Goal: Transaction & Acquisition: Download file/media

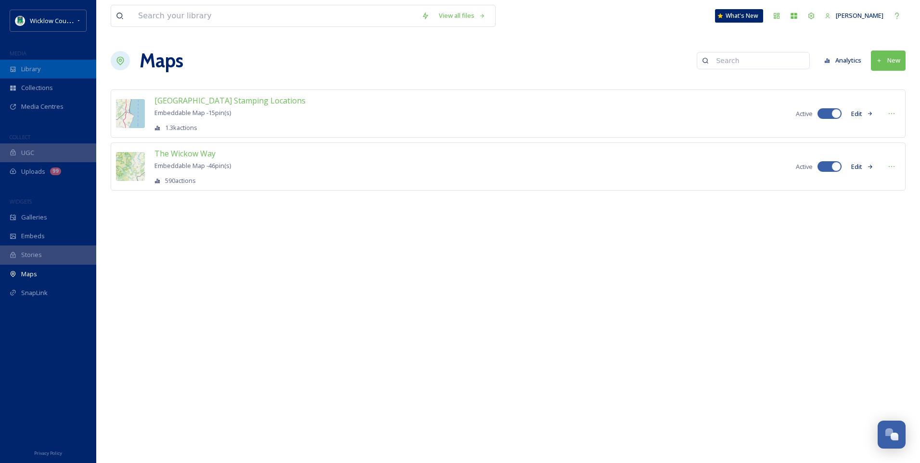
click at [18, 65] on div "Library" at bounding box center [48, 69] width 96 height 19
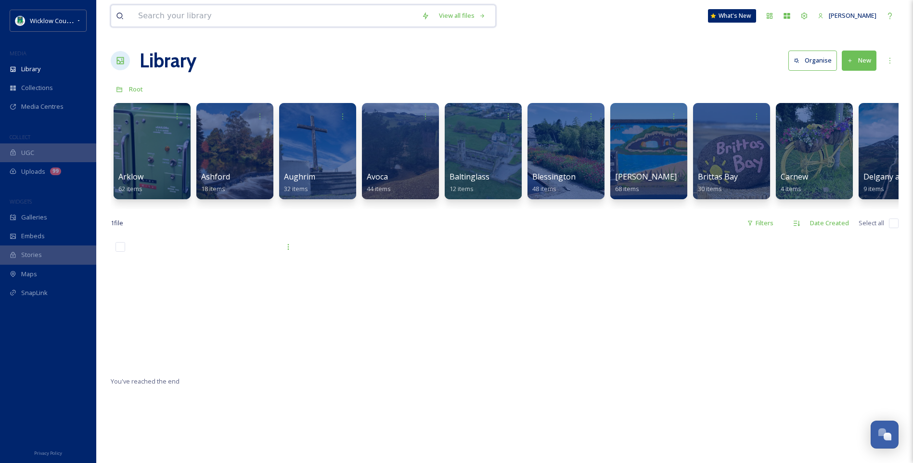
click at [164, 16] on input at bounding box center [274, 15] width 283 height 21
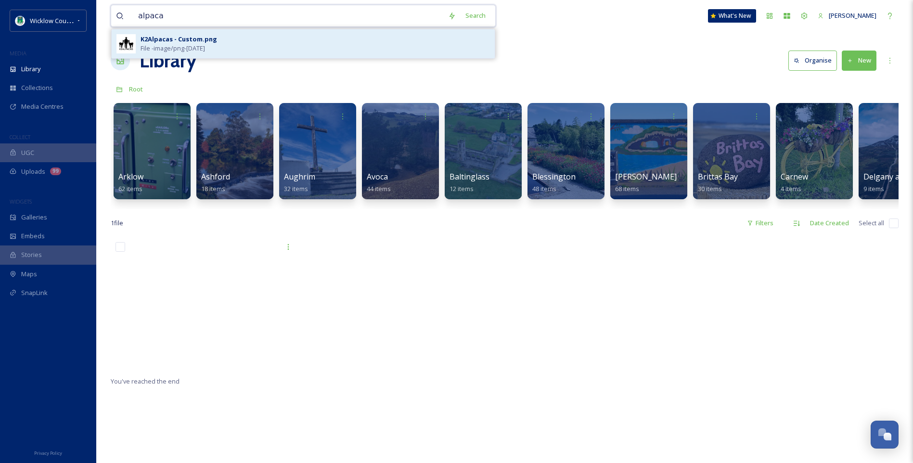
type input "alpaca"
click at [176, 44] on span "File - image/png - [DATE]" at bounding box center [172, 48] width 64 height 9
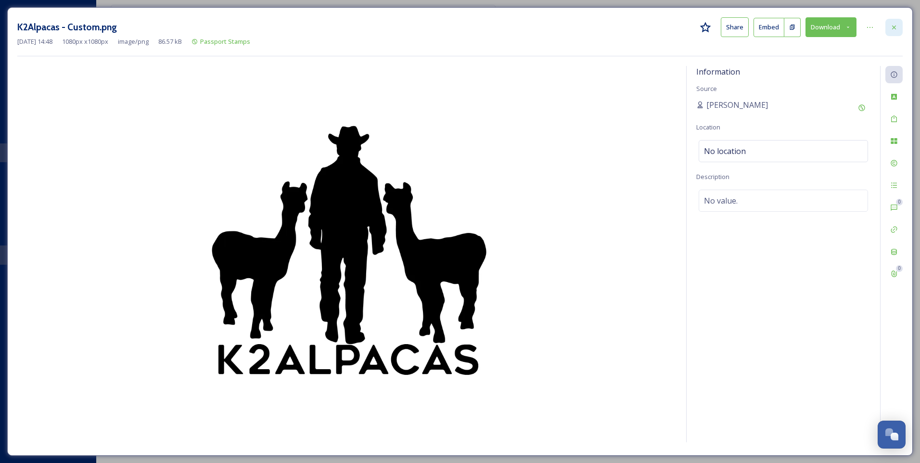
click at [890, 27] on icon at bounding box center [894, 28] width 8 height 8
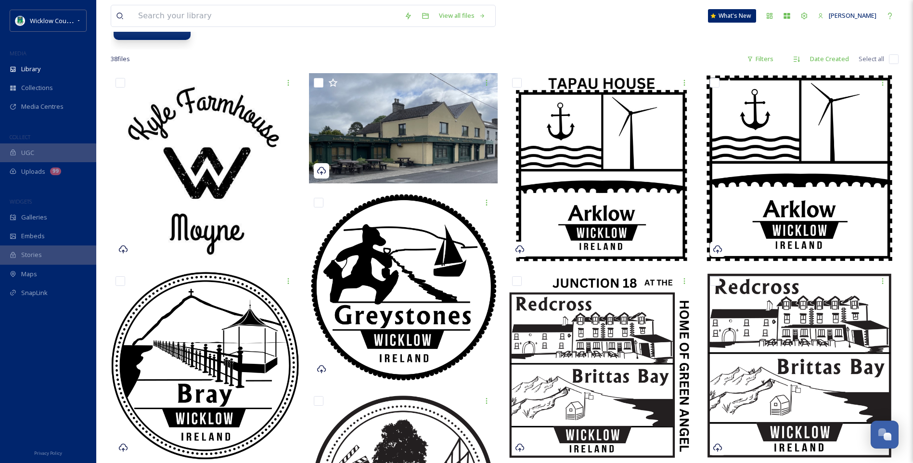
scroll to position [144, 0]
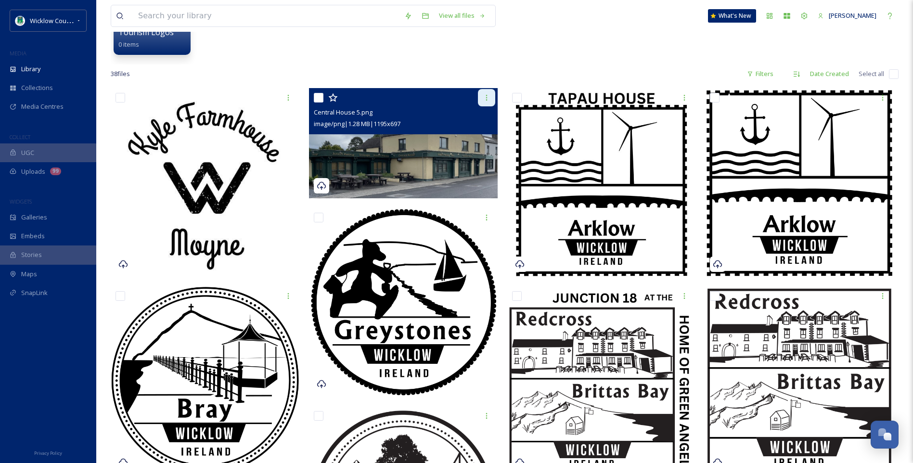
click at [485, 98] on icon at bounding box center [487, 98] width 8 height 8
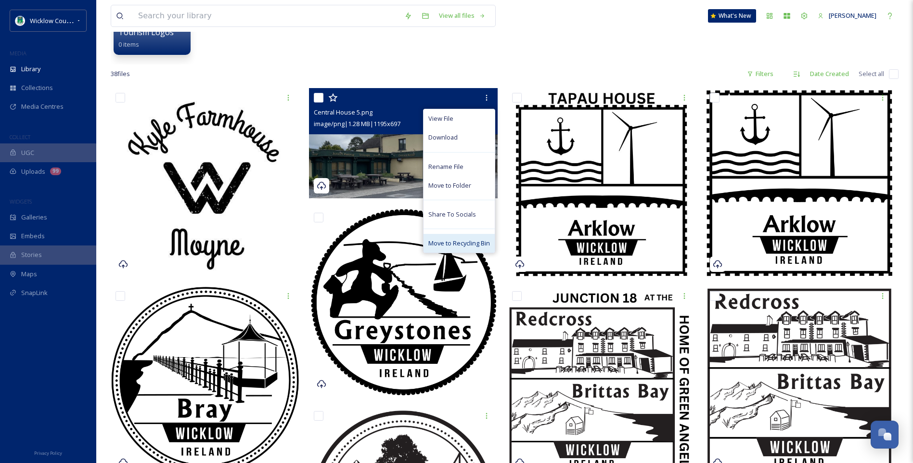
click at [455, 244] on span "Move to Recycling Bin" at bounding box center [459, 243] width 62 height 9
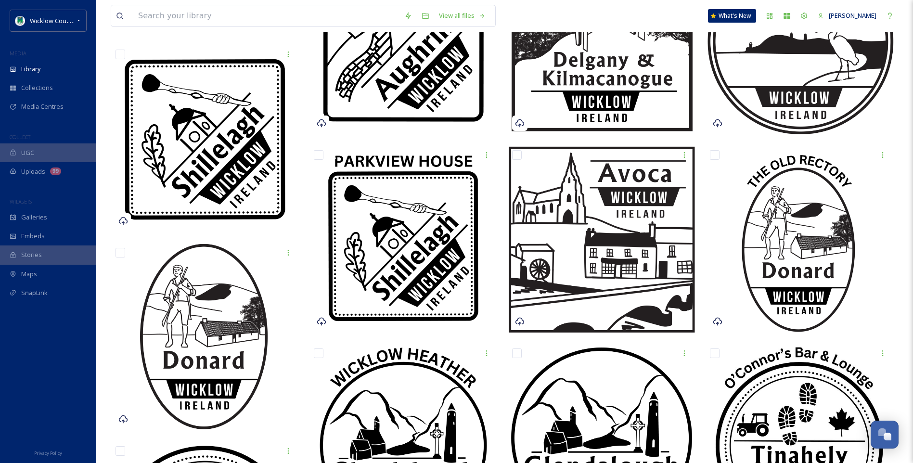
scroll to position [866, 0]
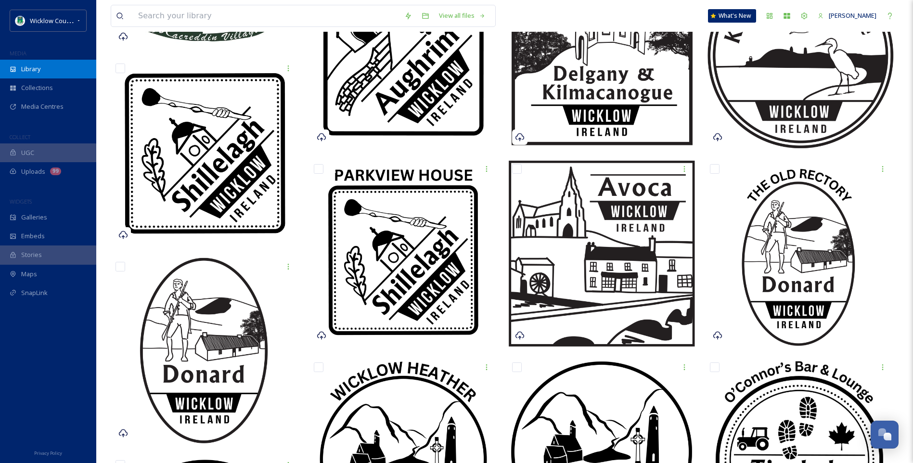
click at [40, 69] on span "Library" at bounding box center [30, 68] width 19 height 9
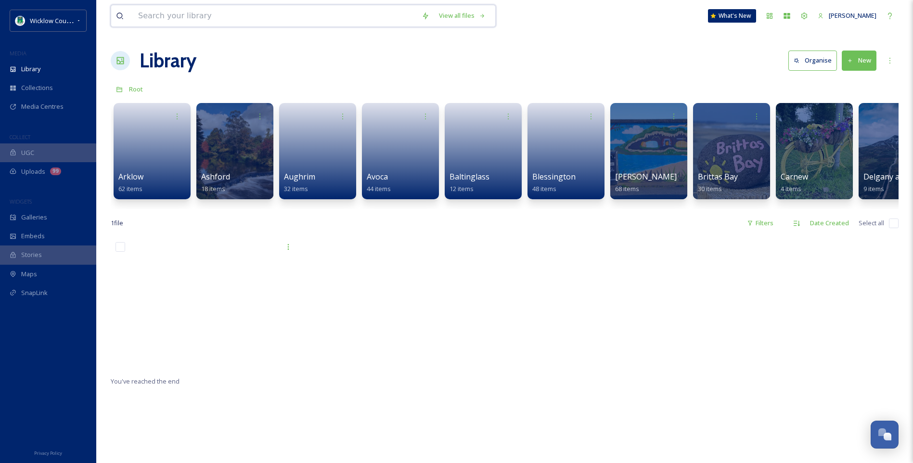
click at [169, 15] on input at bounding box center [274, 15] width 283 height 21
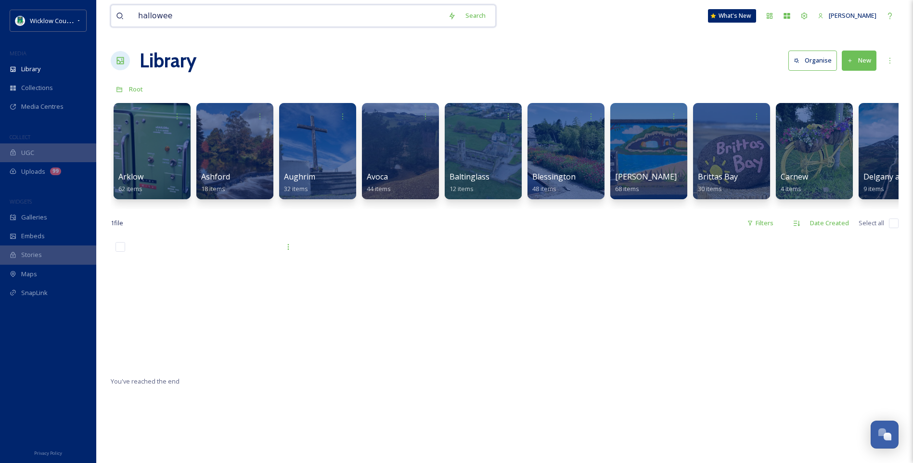
type input "[DATE]"
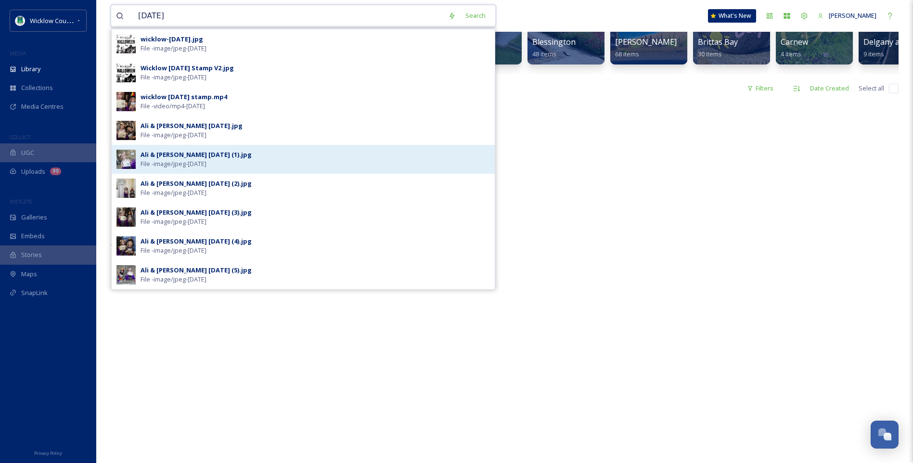
scroll to position [144, 0]
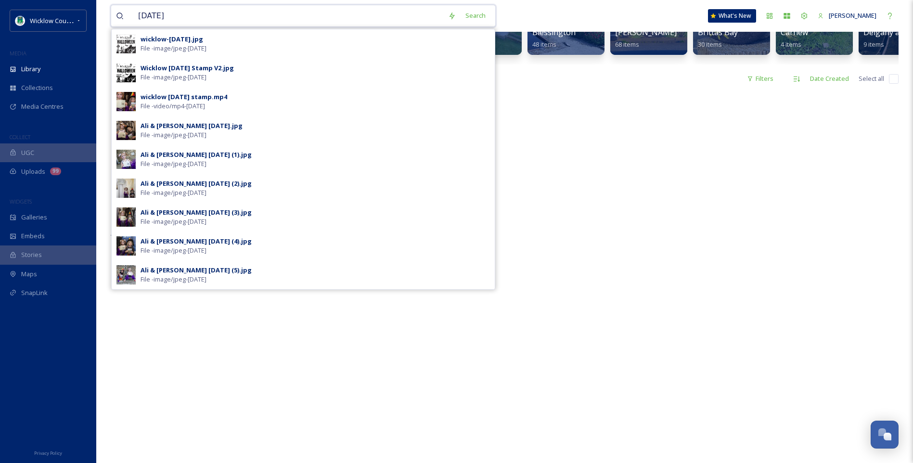
drag, startPoint x: 181, startPoint y: 14, endPoint x: 107, endPoint y: 12, distance: 74.1
click at [108, 14] on div "[DATE] Search wicklow-[DATE].jpg File - image/jpeg - [DATE] Wicklow [DATE] Stam…" at bounding box center [504, 206] width 816 height 700
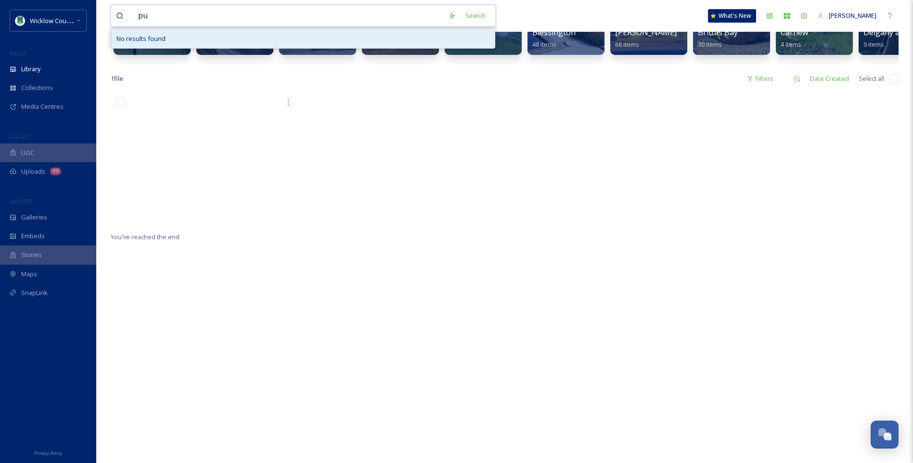
type input "p"
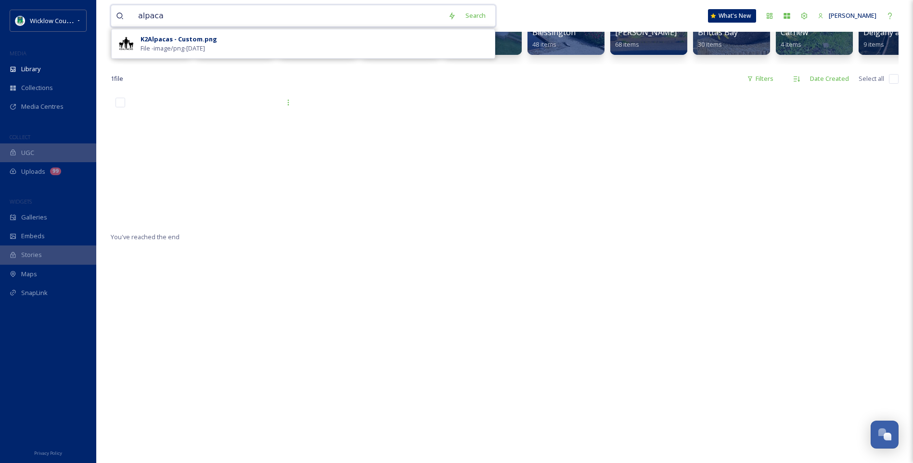
type input "alpaca"
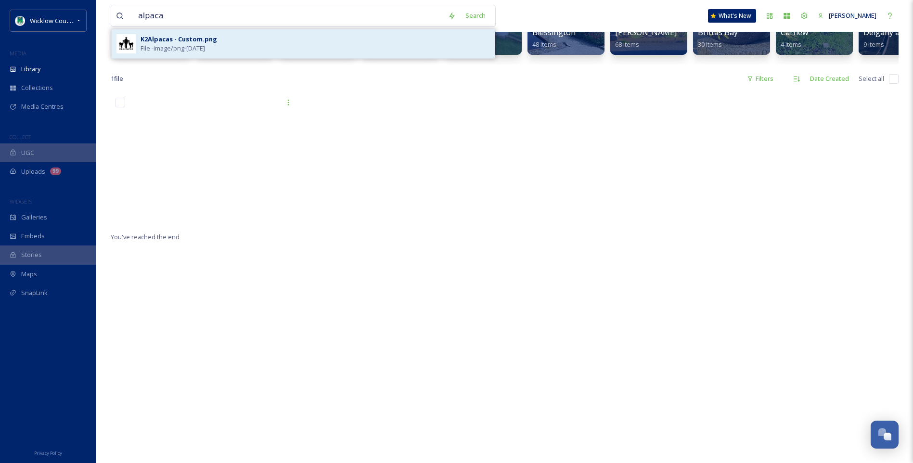
click at [150, 38] on div "K2Alpacas - Custom.png" at bounding box center [178, 39] width 77 height 9
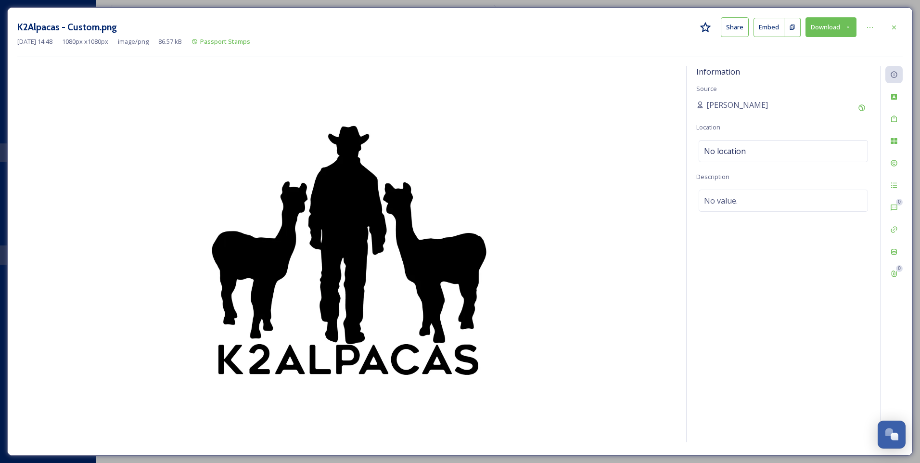
click at [826, 28] on button "Download" at bounding box center [830, 27] width 51 height 20
click at [786, 68] on span "Download as JPG" at bounding box center [784, 68] width 49 height 9
